Goal: Find contact information: Find contact information

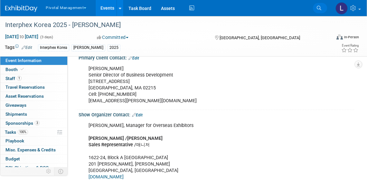
click at [320, 9] on icon at bounding box center [319, 8] width 5 height 5
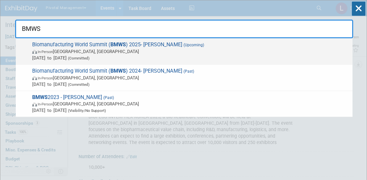
type input "BMWS"
click at [90, 57] on span "(Committed)" at bounding box center [78, 58] width 23 height 5
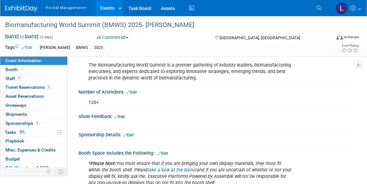
scroll to position [44, 0]
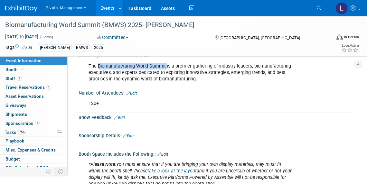
drag, startPoint x: 98, startPoint y: 67, endPoint x: 166, endPoint y: 65, distance: 68.0
click at [166, 65] on div "The Biomanufacturing World Summit is a premier gathering of industry leaders, b…" at bounding box center [191, 73] width 214 height 26
copy div "Biomanufacturing World Summit"
click at [246, 99] on div "120+" at bounding box center [191, 103] width 214 height 13
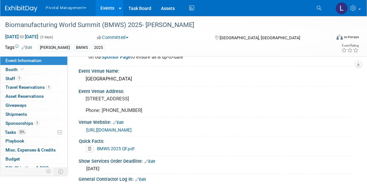
scroll to position [597, 0]
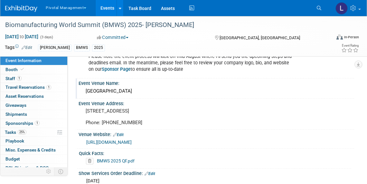
drag, startPoint x: 86, startPoint y: 90, endPoint x: 147, endPoint y: 90, distance: 60.5
click at [147, 90] on div "Hilton San Diego Bayfront" at bounding box center [216, 91] width 266 height 10
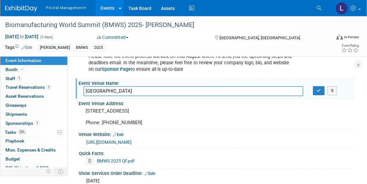
drag, startPoint x: 146, startPoint y: 91, endPoint x: 89, endPoint y: 87, distance: 56.6
click at [89, 87] on input "Hilton San Diego Bayfront" at bounding box center [193, 91] width 220 height 10
click at [153, 90] on input "Hilton San Diego Bayfront" at bounding box center [193, 91] width 220 height 10
drag, startPoint x: 154, startPoint y: 90, endPoint x: 66, endPoint y: 89, distance: 87.6
click at [66, 89] on div "Event Information Event Info Booth Booth 1 Staff 1 Staff 1 Travel Reservations …" at bounding box center [183, 171] width 367 height 1505
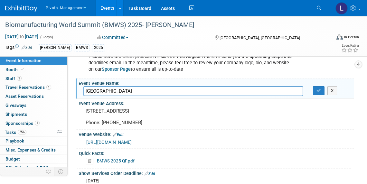
drag, startPoint x: 359, startPoint y: 124, endPoint x: 364, endPoint y: 120, distance: 6.6
click at [359, 124] on div "Event Information Event Info Booth Booth 1 Staff 1 Staff 1 Travel Reservations …" at bounding box center [183, 171] width 367 height 1505
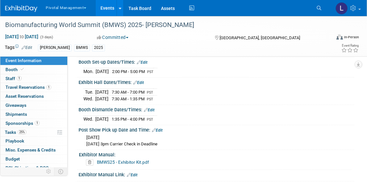
scroll to position [1099, 0]
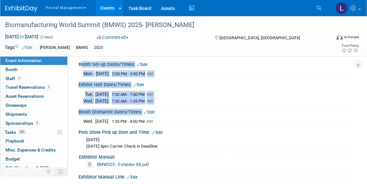
drag, startPoint x: 79, startPoint y: 67, endPoint x: 173, endPoint y: 120, distance: 107.9
copy div "Booth Set-up Dates/Times: Edit Mon. Nov 10, 2025 2:00 PM - 5:00 PM PST Save Cha…"
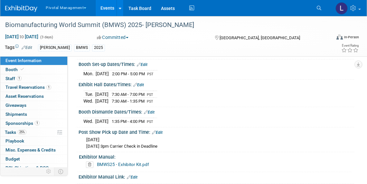
click at [251, 143] on div "Wed. Nov 12, 2025 Wednesday, November 12 @ 3pm Carrier Check in Deadline" at bounding box center [216, 142] width 266 height 15
click at [30, 89] on span "Travel Reservations 1" at bounding box center [28, 87] width 46 height 5
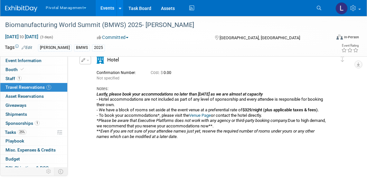
scroll to position [14, 0]
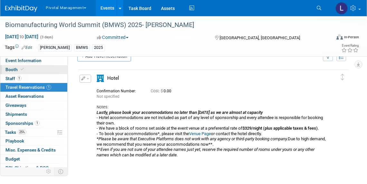
click at [18, 69] on span "Booth" at bounding box center [15, 69] width 20 height 5
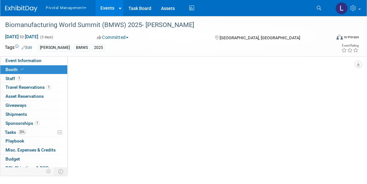
scroll to position [0, 0]
select select "Yes"
select select "Submitted to Accounting"
select select "Yes"
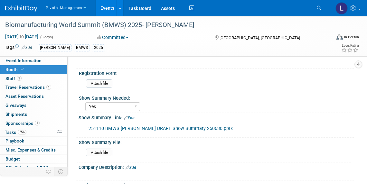
scroll to position [146, 0]
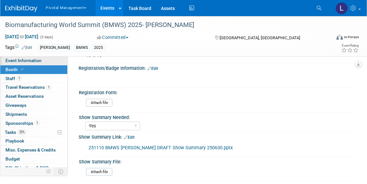
click at [16, 63] on link "Event Information" at bounding box center [33, 60] width 67 height 9
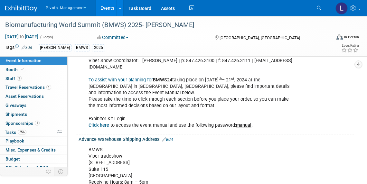
scroll to position [731, 0]
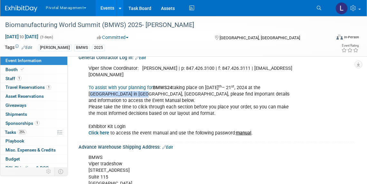
drag, startPoint x: 280, startPoint y: 91, endPoint x: 128, endPoint y: 98, distance: 151.5
click at [128, 98] on div "Viper Show Coordinator: Michael Roberts | p: 847.426.3100 | f: 847.426.3111 | m…" at bounding box center [191, 101] width 214 height 78
copy div "ilton San Diego Bayfront"
click at [14, 70] on span "Booth" at bounding box center [15, 69] width 20 height 5
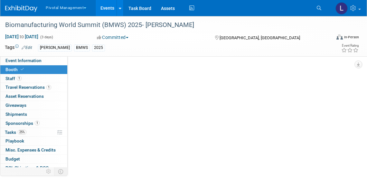
scroll to position [0, 0]
select select "Yes"
select select "Submitted to Accounting"
select select "Yes"
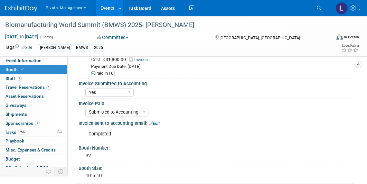
scroll to position [37, 0]
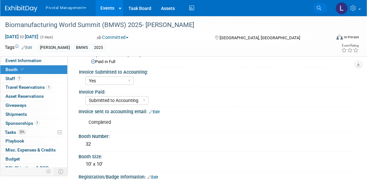
click at [318, 12] on link "Search" at bounding box center [320, 8] width 14 height 10
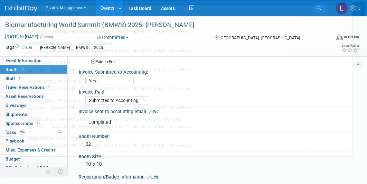
scroll to position [0, 0]
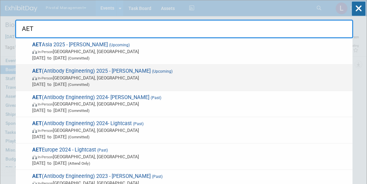
type input "AET"
click at [74, 72] on span "AET (Antibody Engineering) 2025 - Asimov (Upcoming) In-Person San Diego, CA Dec…" at bounding box center [189, 78] width 319 height 20
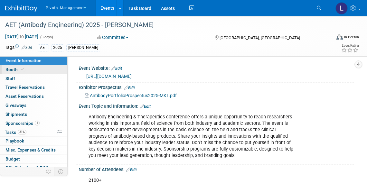
click at [14, 68] on span "Booth" at bounding box center [15, 69] width 20 height 5
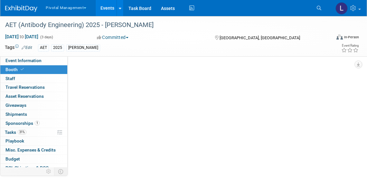
select select "Yes"
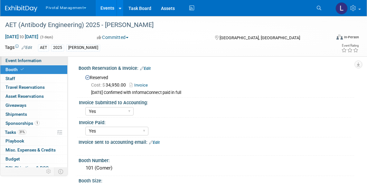
click at [23, 61] on span "Event Information" at bounding box center [23, 60] width 36 height 5
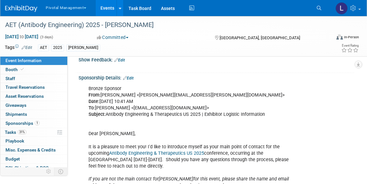
scroll to position [136, 0]
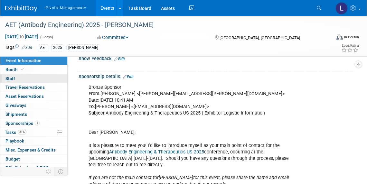
click at [22, 80] on link "0 Staff 0" at bounding box center [33, 78] width 67 height 9
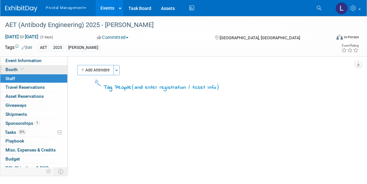
click at [25, 71] on link "Booth" at bounding box center [33, 69] width 67 height 9
select select "Yes"
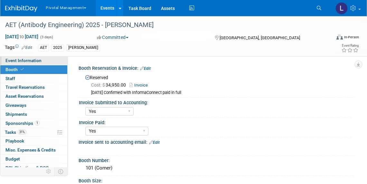
click at [37, 60] on span "Event Information" at bounding box center [23, 60] width 36 height 5
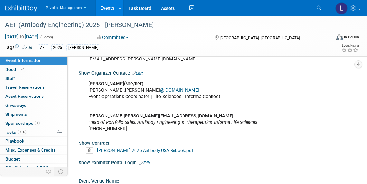
scroll to position [676, 0]
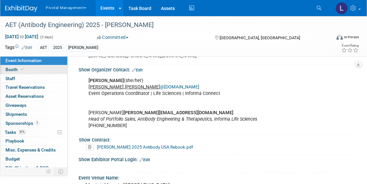
click at [16, 70] on span "Booth" at bounding box center [15, 69] width 20 height 5
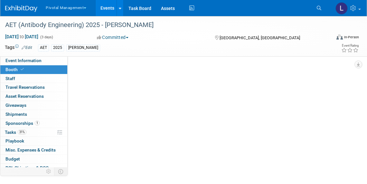
scroll to position [0, 0]
select select "Yes"
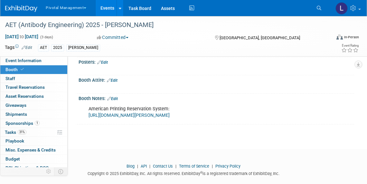
scroll to position [947, 0]
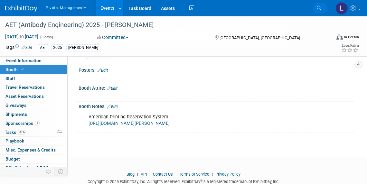
click at [315, 8] on link "Search" at bounding box center [320, 8] width 14 height 10
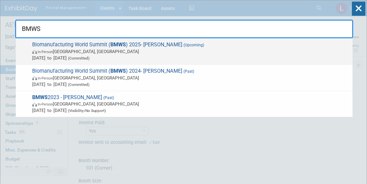
type input "BMWS"
click at [188, 49] on span "In-Person [GEOGRAPHIC_DATA], [GEOGRAPHIC_DATA]" at bounding box center [190, 51] width 317 height 6
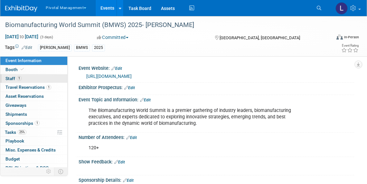
click at [4, 77] on link "1 Staff 1" at bounding box center [33, 78] width 67 height 9
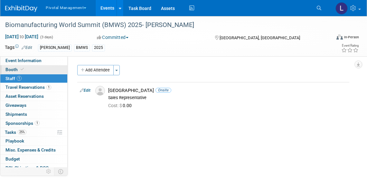
click at [18, 70] on span "Booth" at bounding box center [15, 69] width 20 height 5
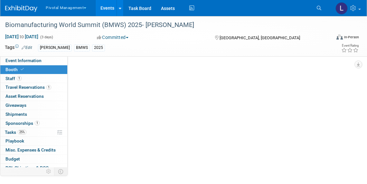
select select "Yes"
select select "Submitted to Accounting"
select select "Yes"
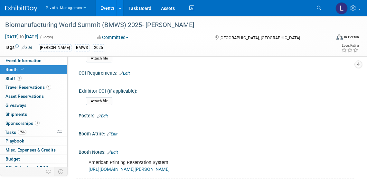
scroll to position [1021, 0]
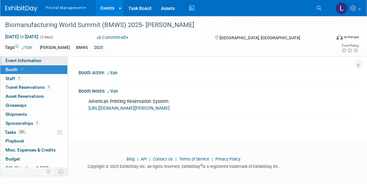
click at [35, 63] on span "Event Information" at bounding box center [23, 60] width 36 height 5
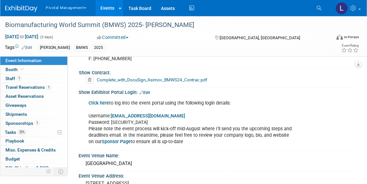
scroll to position [540, 0]
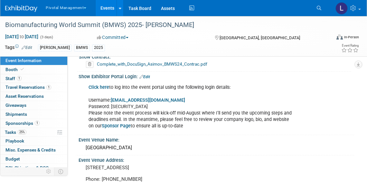
click at [101, 85] on link "Click here" at bounding box center [99, 87] width 21 height 5
click at [316, 9] on link "Search" at bounding box center [320, 8] width 14 height 10
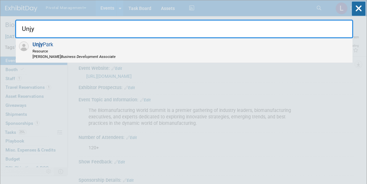
click at [75, 40] on div "Unjy Park Resource Asimov Business Development Associate" at bounding box center [184, 50] width 337 height 24
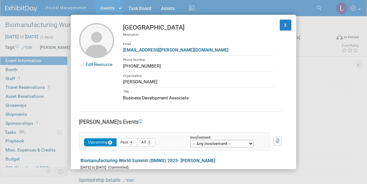
drag, startPoint x: 190, startPoint y: 97, endPoint x: 123, endPoint y: 98, distance: 67.3
click at [123, 98] on td "Unjy Park Resource Email unjy.park@asimov.com Phone Number 253-414-4055 Organiz…" at bounding box center [194, 62] width 161 height 79
copy div "Business Development Associate"
drag, startPoint x: 154, startPoint y: 66, endPoint x: 121, endPoint y: 67, distance: 33.5
click at [121, 66] on td "Unjy Park Resource Email unjy.park@asimov.com Phone Number 253-414-4055 Organiz…" at bounding box center [194, 62] width 161 height 79
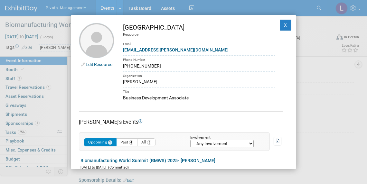
copy div "253-414-4055"
click at [347, 66] on div "Edit Resource Unjy Park Resource Email unjy.park@asimov.com Phone Number 253-41…" at bounding box center [183, 92] width 367 height 184
click at [280, 25] on button "X" at bounding box center [286, 25] width 12 height 11
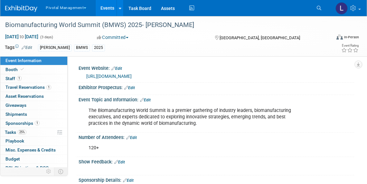
click at [319, 9] on icon at bounding box center [319, 8] width 5 height 5
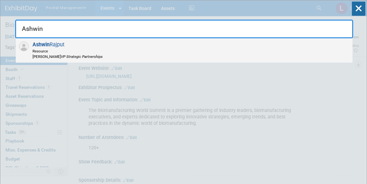
type input "Ashwin"
click at [74, 39] on div "Ashwin Rajput Resource Asimov VP Strategic Partnerships" at bounding box center [184, 50] width 337 height 24
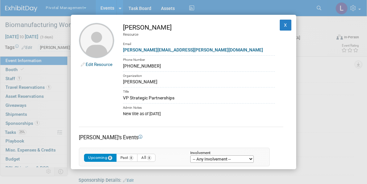
click at [177, 52] on div "Ashwin@asimov.com" at bounding box center [199, 50] width 152 height 7
drag, startPoint x: 155, startPoint y: 66, endPoint x: 122, endPoint y: 66, distance: 32.9
click at [122, 66] on td "Ashwin Rajput Resource Email Ashwin@asimov.com Phone Number 562-618-3887 Organi…" at bounding box center [194, 70] width 161 height 94
drag, startPoint x: 183, startPoint y: 103, endPoint x: 123, endPoint y: 101, distance: 60.3
click at [123, 101] on td "Ashwin Rajput Resource Email Ashwin@asimov.com Phone Number 562-618-3887 Organi…" at bounding box center [194, 70] width 161 height 94
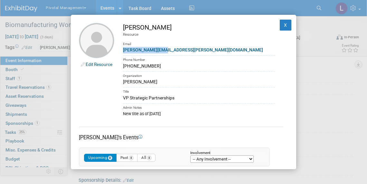
drag, startPoint x: 169, startPoint y: 49, endPoint x: 122, endPoint y: 51, distance: 46.7
click at [122, 51] on td "Ashwin Rajput Resource Email Ashwin@asimov.com Phone Number 562-618-3887 Organi…" at bounding box center [194, 70] width 161 height 94
copy link "Ashwin@asimov.com"
click at [282, 20] on button "X" at bounding box center [286, 25] width 12 height 11
